Goal: Task Accomplishment & Management: Use online tool/utility

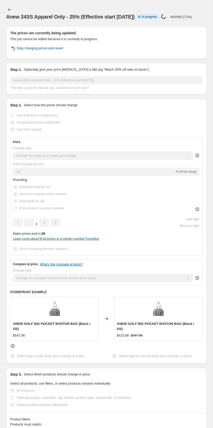
select select "percentage"
select select "tag"
select select "collection"
click at [86, 26] on div "Anew 24SS Apparel Only - 25% (Effective start Feb. 28.2025). This page is ready…" at bounding box center [106, 13] width 201 height 26
click at [10, 9] on icon "Price change jobs" at bounding box center [9, 9] width 5 height 5
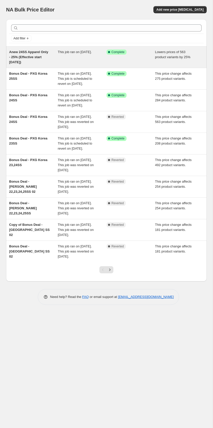
click at [52, 62] on div "Anew 24SS Apparel Only - 25% (Effective start Feb. 28.2025)" at bounding box center [33, 57] width 49 height 15
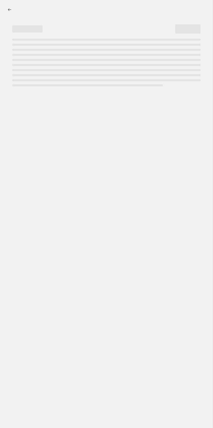
select select "percentage"
select select "tag"
select select "collection"
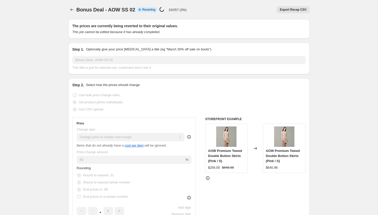
select select "margin"
select select "remove"
select select "collection"
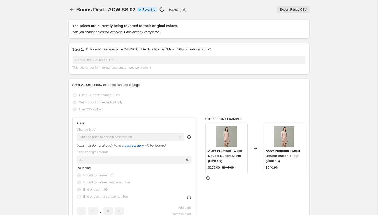
select select "collection"
